Goal: Register for event/course

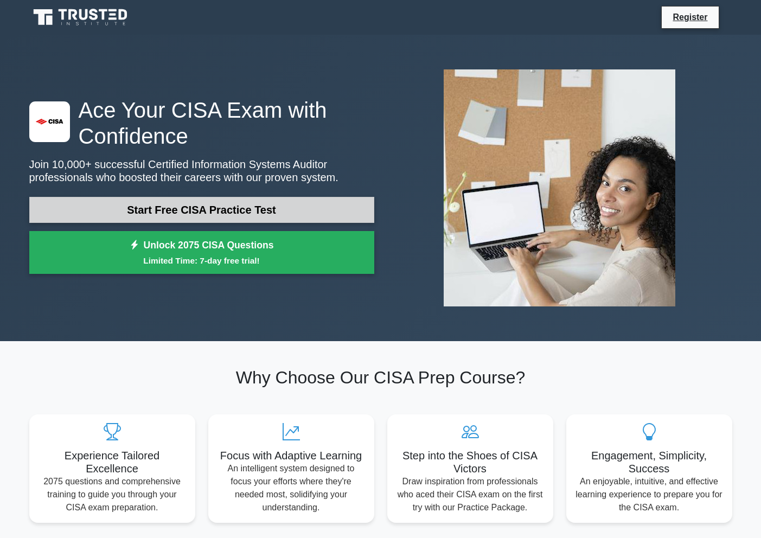
click at [306, 214] on link "Start Free CISA Practice Test" at bounding box center [201, 210] width 345 height 26
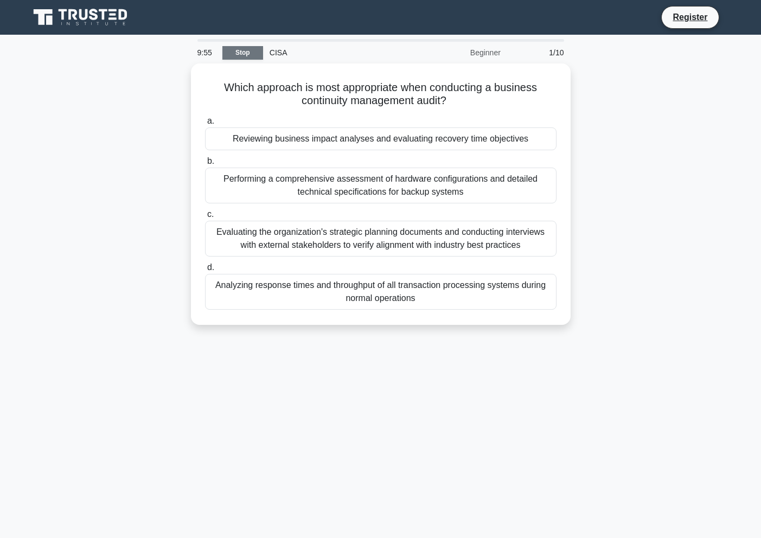
click at [244, 52] on link "Stop" at bounding box center [242, 53] width 41 height 14
